Goal: Find specific page/section: Find specific page/section

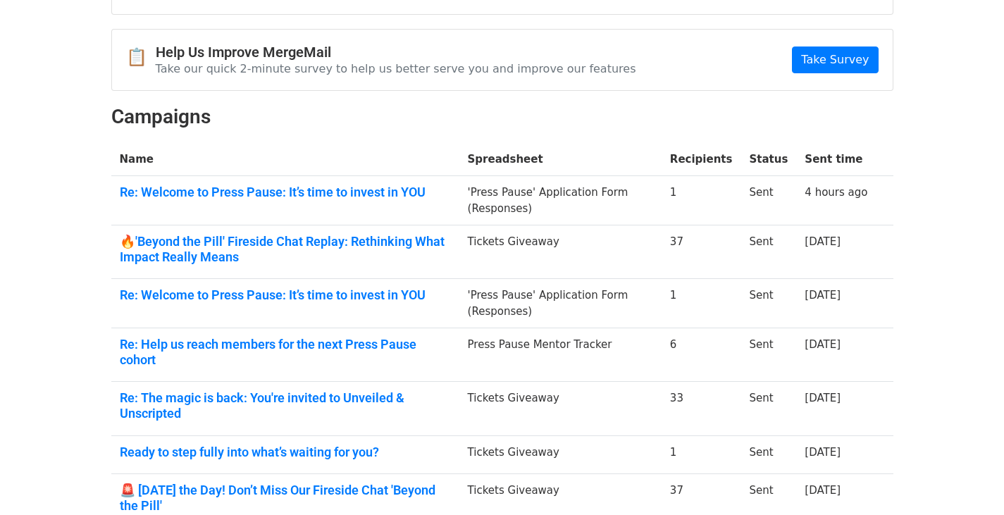
scroll to position [141, 0]
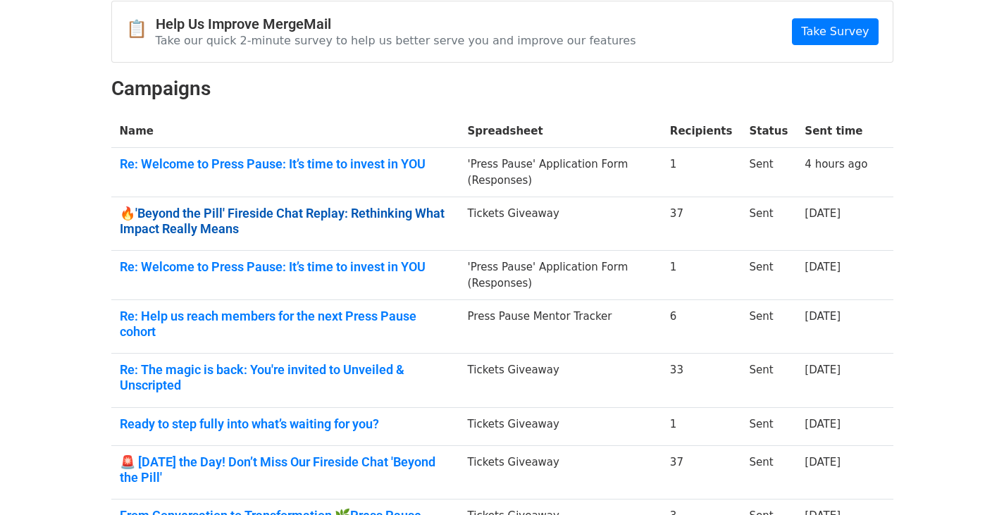
click at [144, 220] on link "🔥'Beyond the Pill' Fireside Chat Replay: Rethinking What Impact Really Means" at bounding box center [285, 221] width 331 height 30
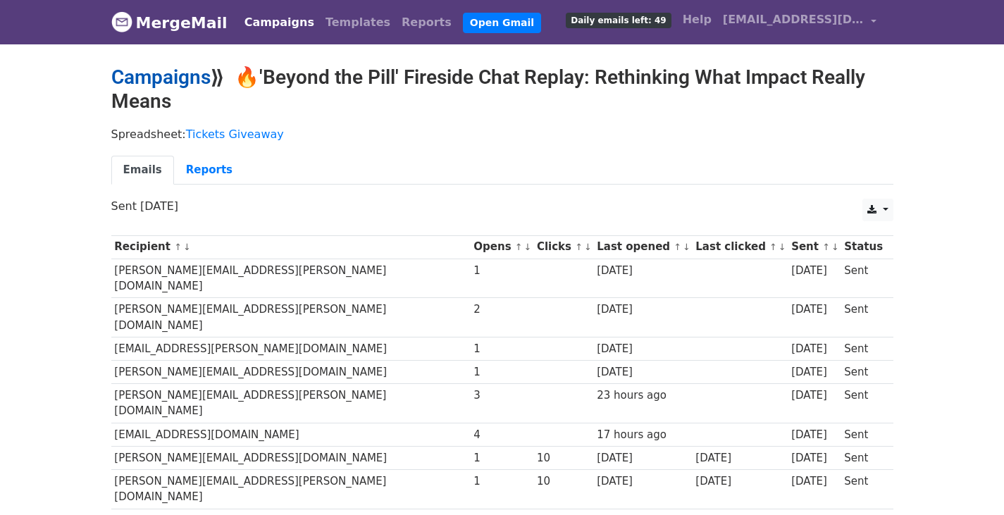
click at [142, 80] on link "Campaigns" at bounding box center [160, 77] width 99 height 23
